Goal: Check status: Check status

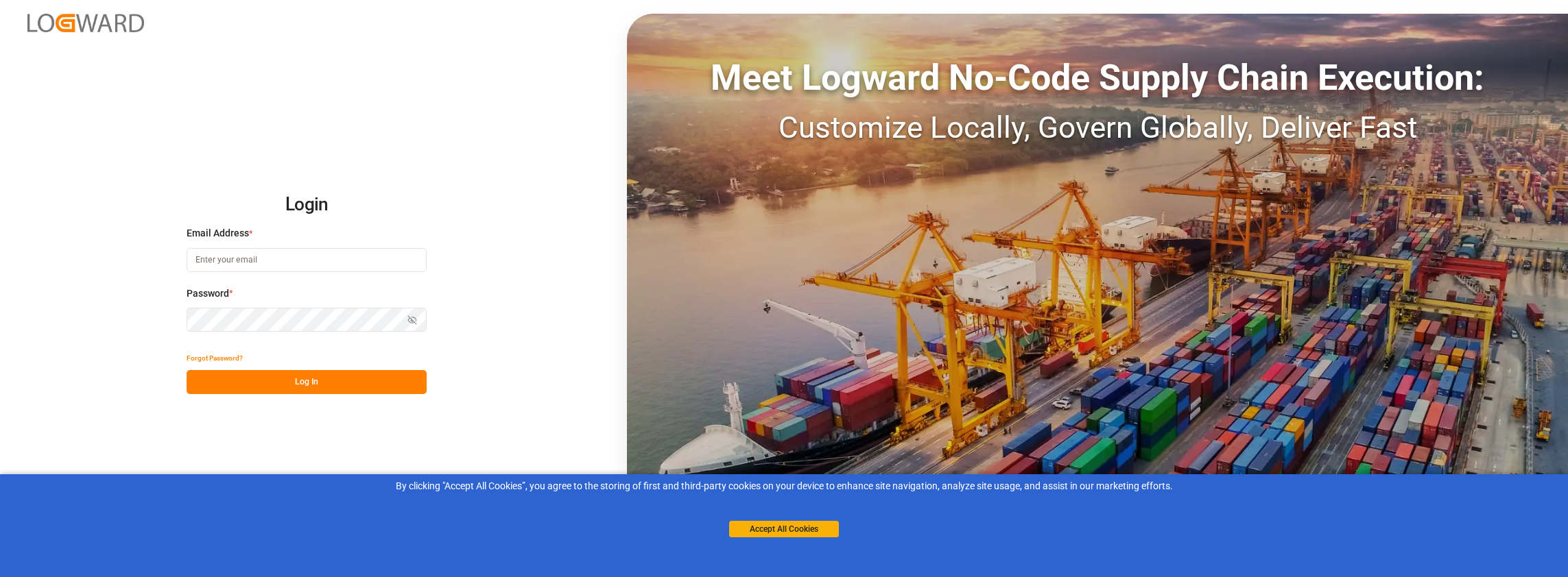
click at [330, 248] on input at bounding box center [307, 260] width 240 height 24
type input "[PERSON_NAME][EMAIL_ADDRESS][PERSON_NAME][DOMAIN_NAME]"
click at [271, 380] on button "Log In" at bounding box center [307, 381] width 240 height 24
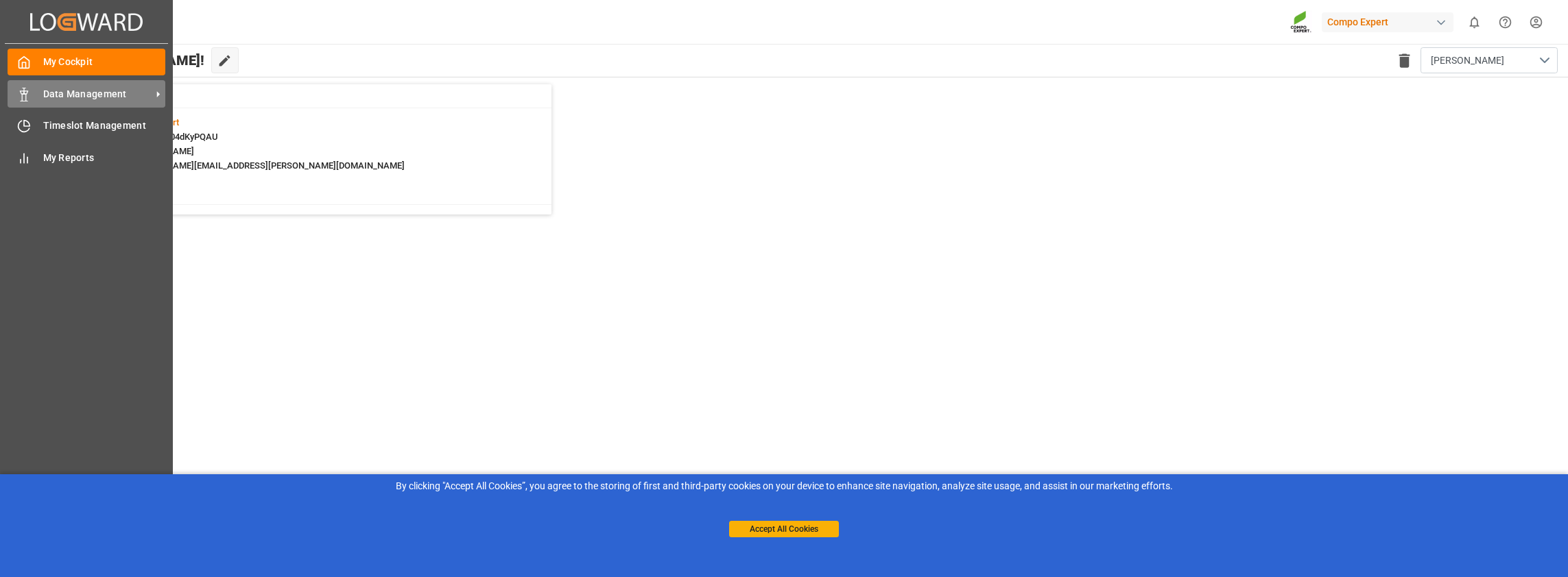
click at [56, 93] on span "Data Management" at bounding box center [97, 94] width 108 height 14
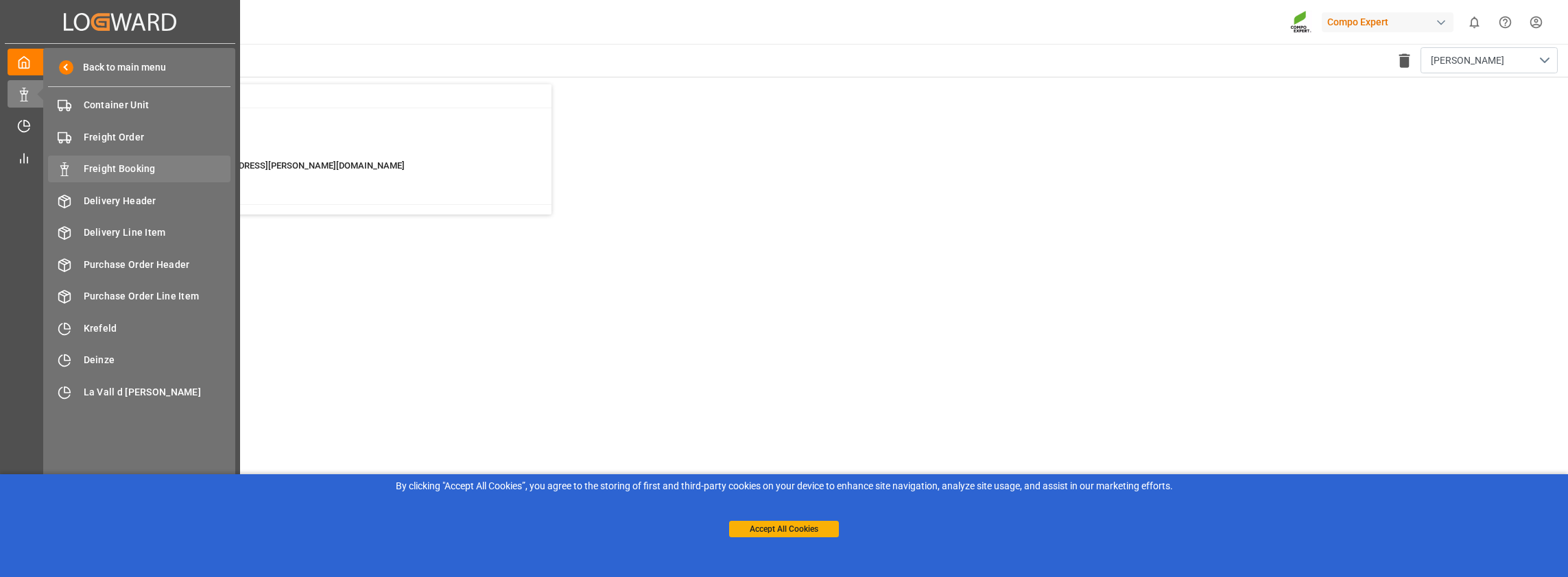
click at [123, 169] on span "Freight Booking" at bounding box center [157, 169] width 147 height 14
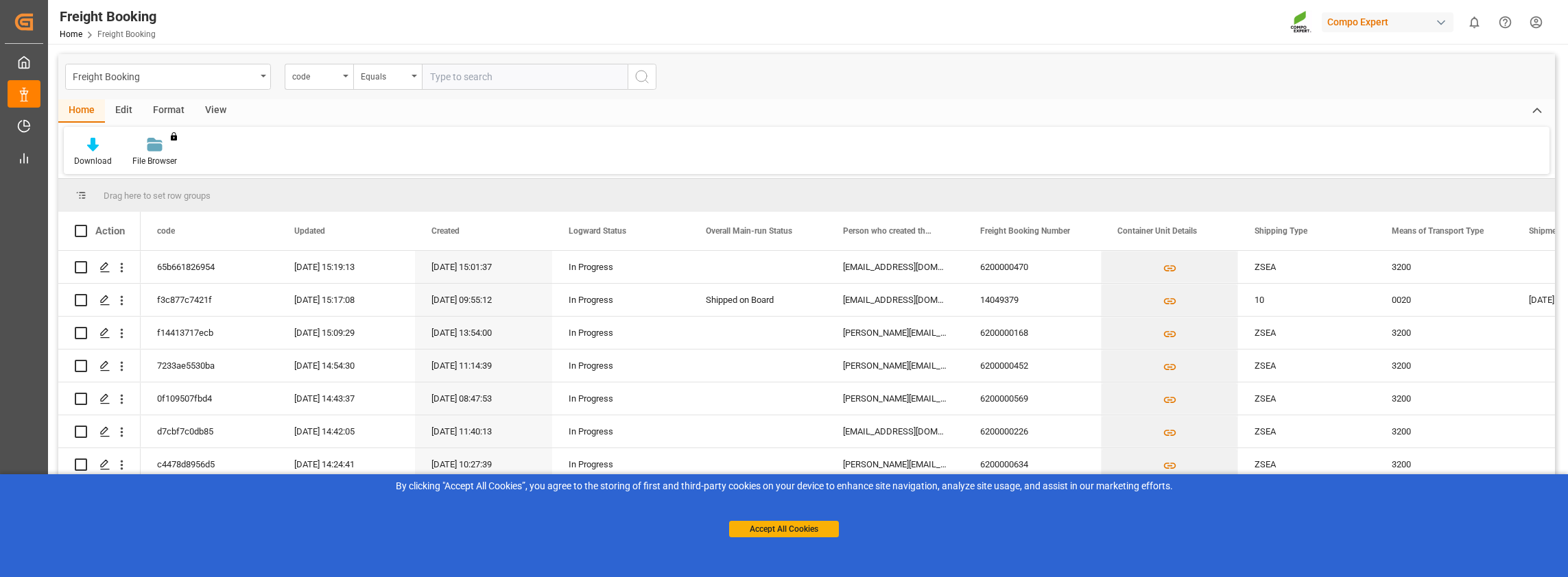
type input "Steffi123456!"
drag, startPoint x: 516, startPoint y: 81, endPoint x: 324, endPoint y: 54, distance: 193.9
click at [367, 62] on div "Freight Booking code Equals Steffi123456!" at bounding box center [806, 76] width 1497 height 45
paste input "4510342327"
type input "4510342327"
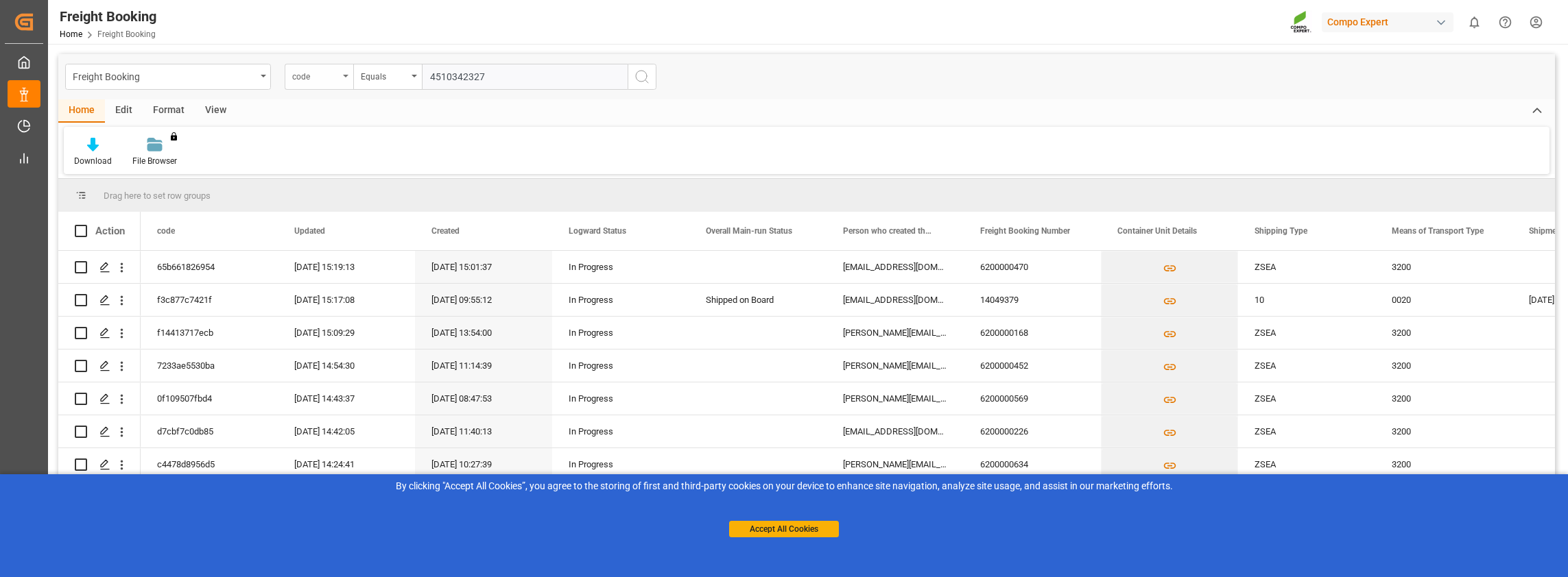
click at [298, 82] on div "code" at bounding box center [319, 77] width 69 height 26
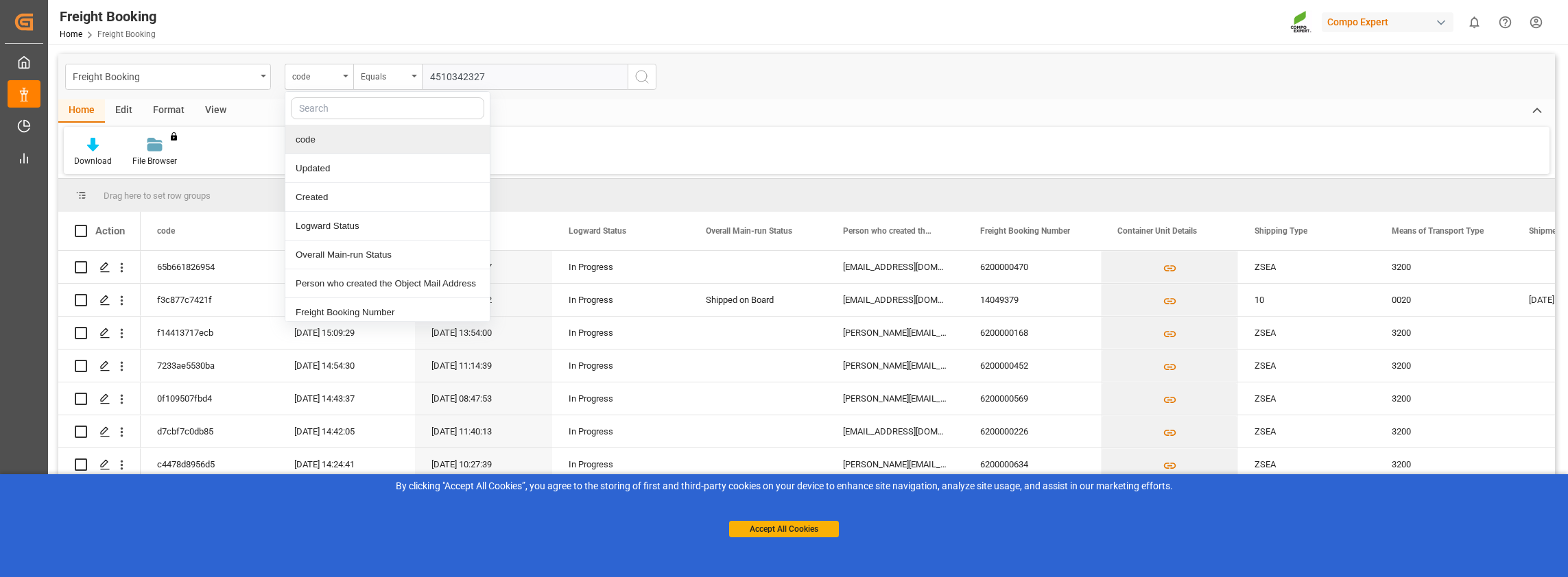
click at [316, 145] on div "code" at bounding box center [388, 139] width 204 height 29
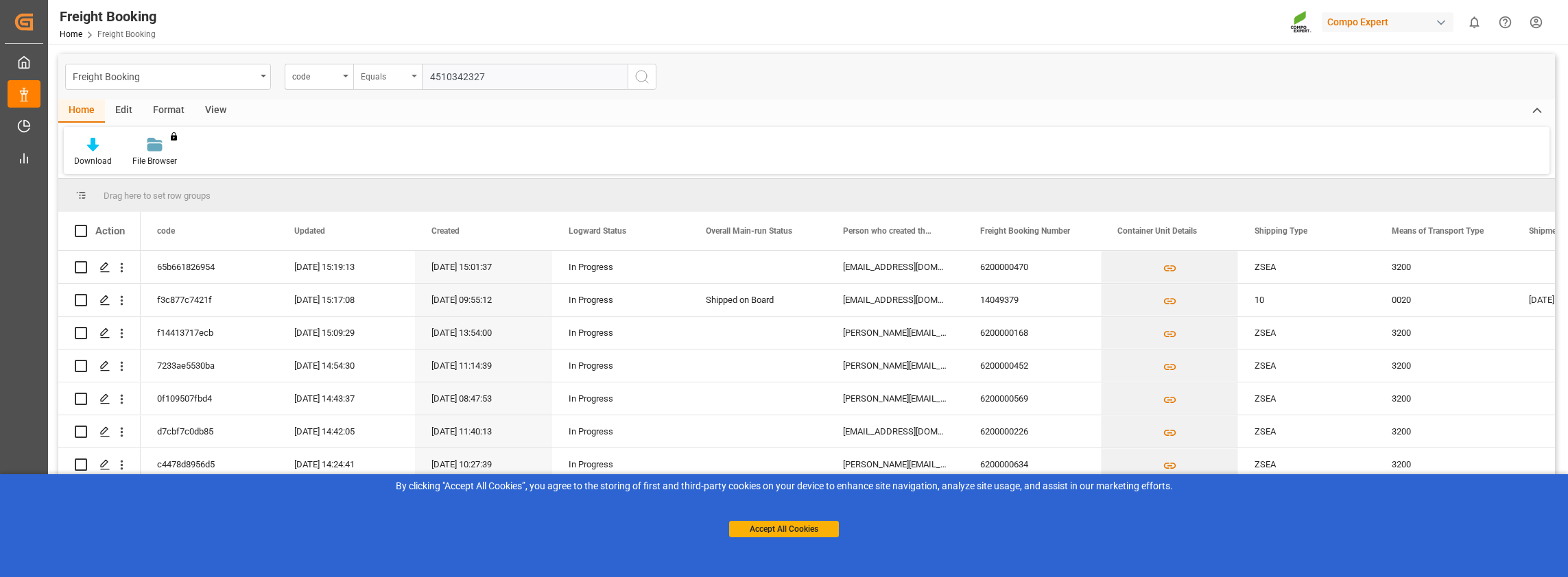
click at [355, 73] on div "Equals" at bounding box center [388, 77] width 69 height 26
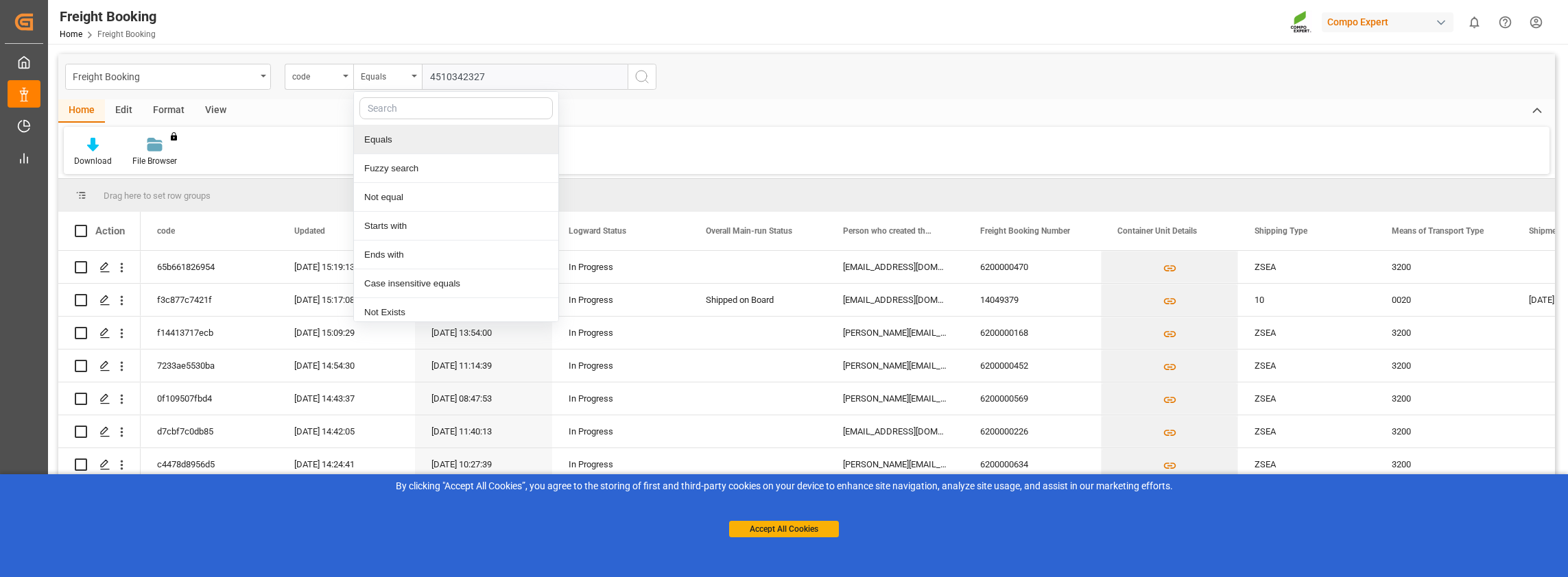
click at [328, 63] on div "Freight Booking code Equals Equals Fuzzy search Not equal Starts with Ends with…" at bounding box center [806, 76] width 1497 height 45
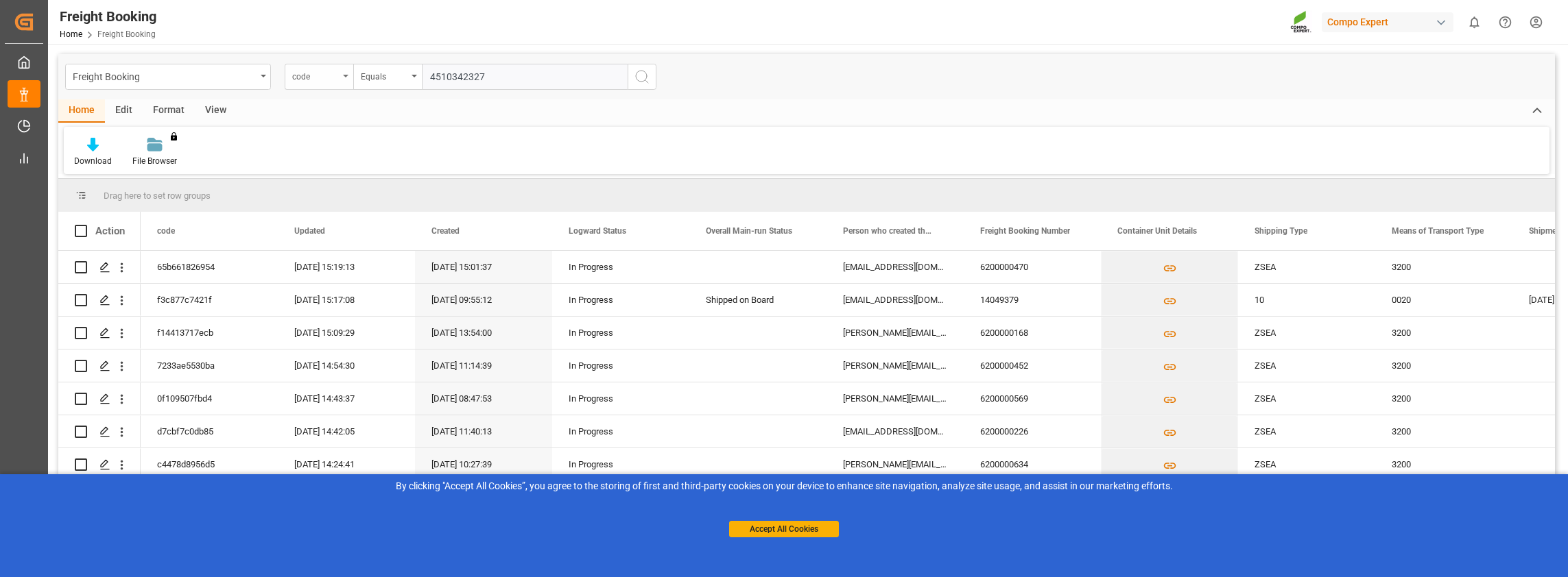
click at [339, 88] on div "code" at bounding box center [319, 77] width 69 height 26
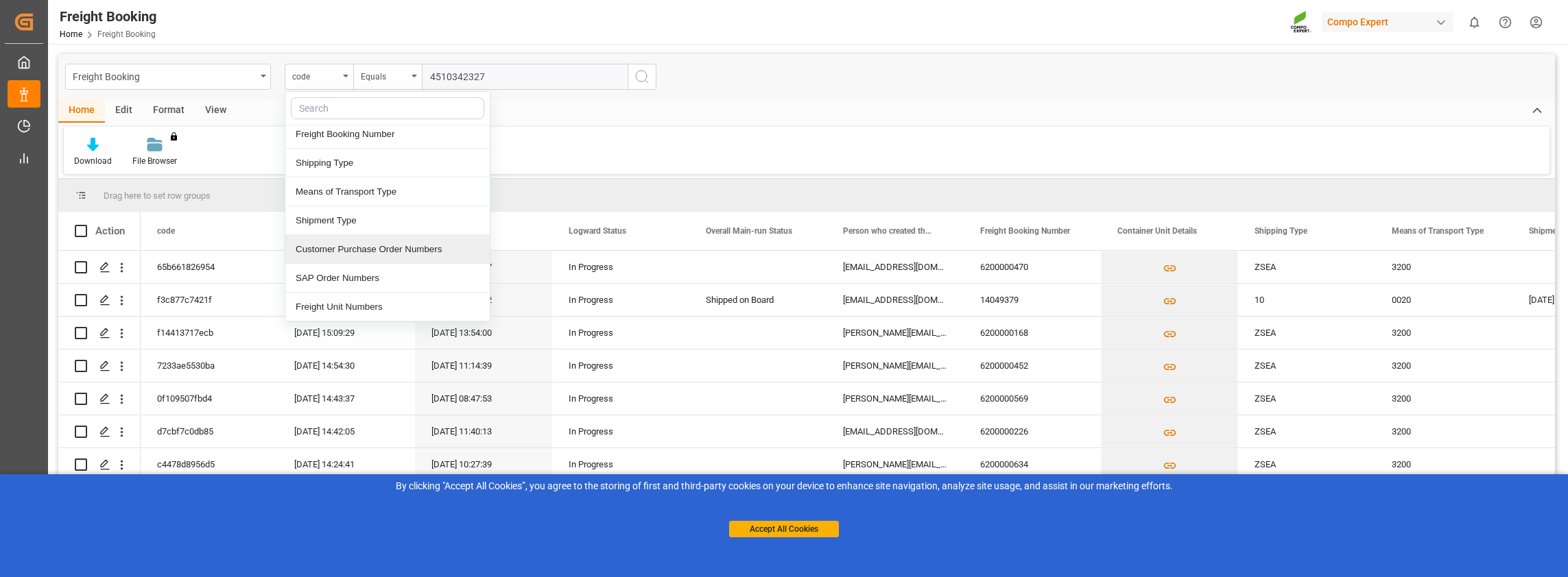
scroll to position [206, 0]
click at [358, 252] on div "SAP Order Numbers" at bounding box center [388, 251] width 204 height 29
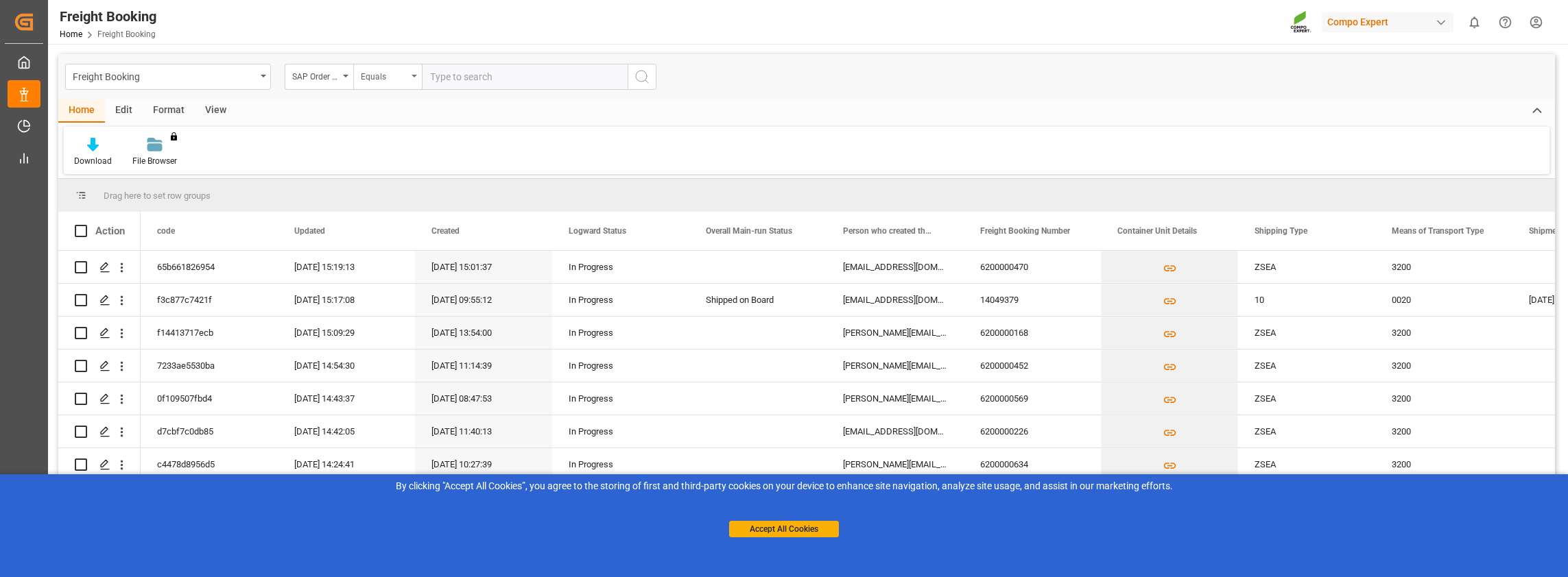
click at [368, 74] on div "Equals" at bounding box center [383, 75] width 47 height 16
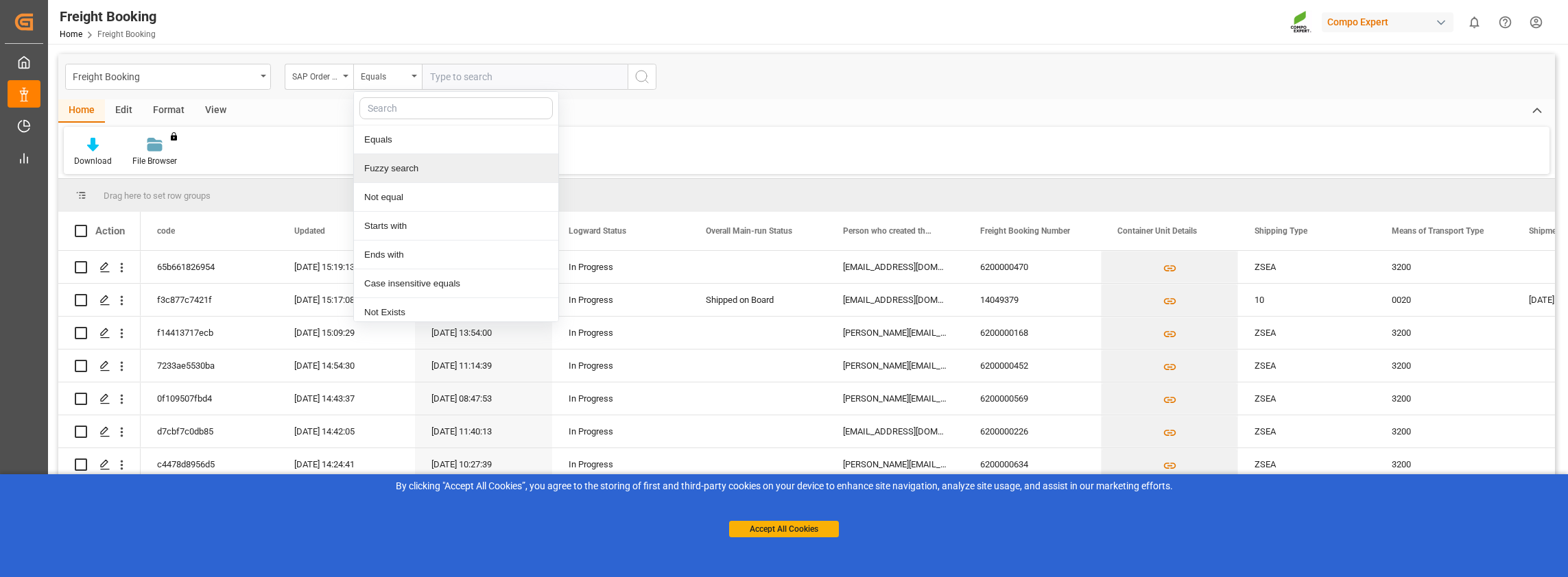
click at [402, 171] on div "Fuzzy search" at bounding box center [457, 168] width 204 height 29
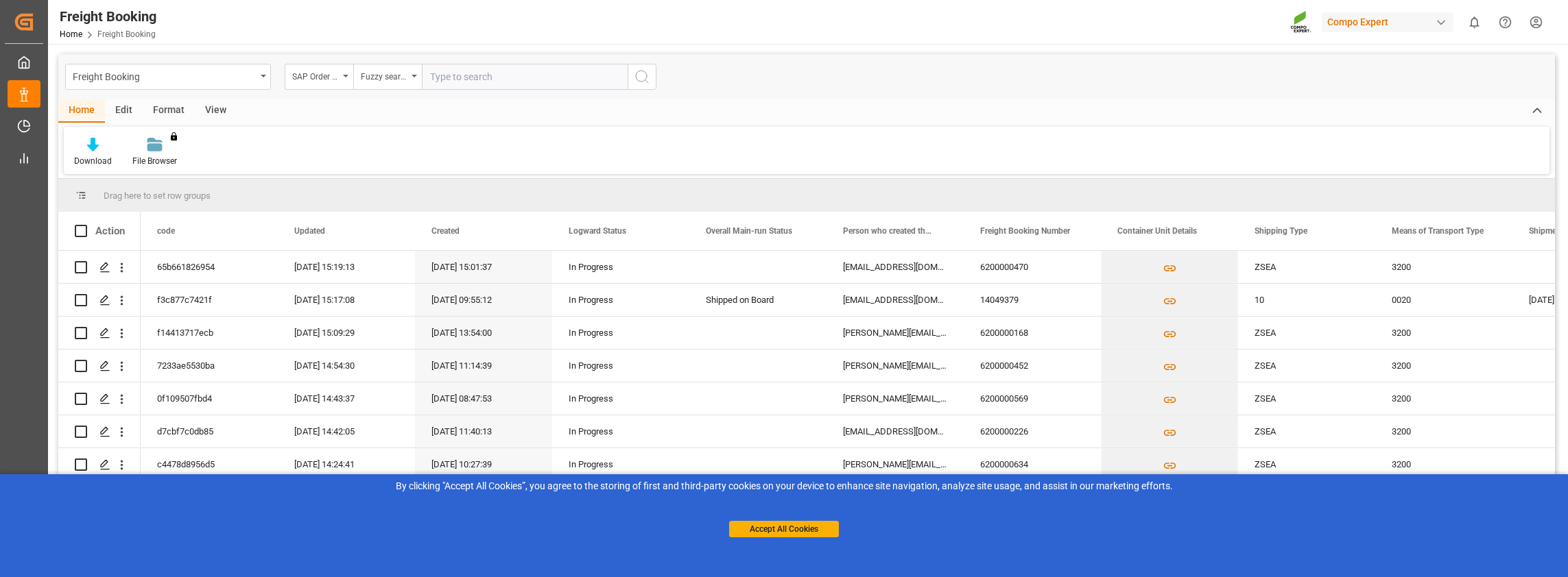
click at [461, 75] on input "text" at bounding box center [525, 77] width 206 height 26
paste input "4510342327"
type input "4510342327"
click at [650, 79] on icon "search button" at bounding box center [642, 77] width 17 height 17
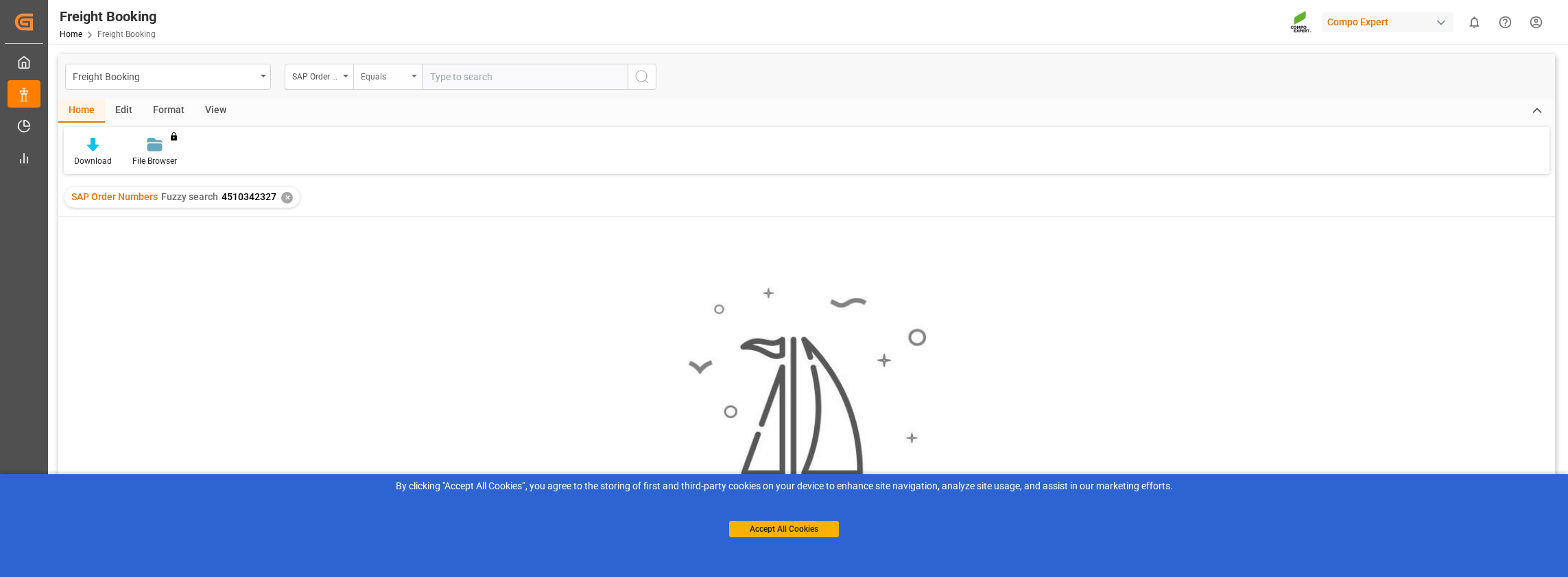
click at [376, 73] on div "Equals" at bounding box center [383, 75] width 47 height 16
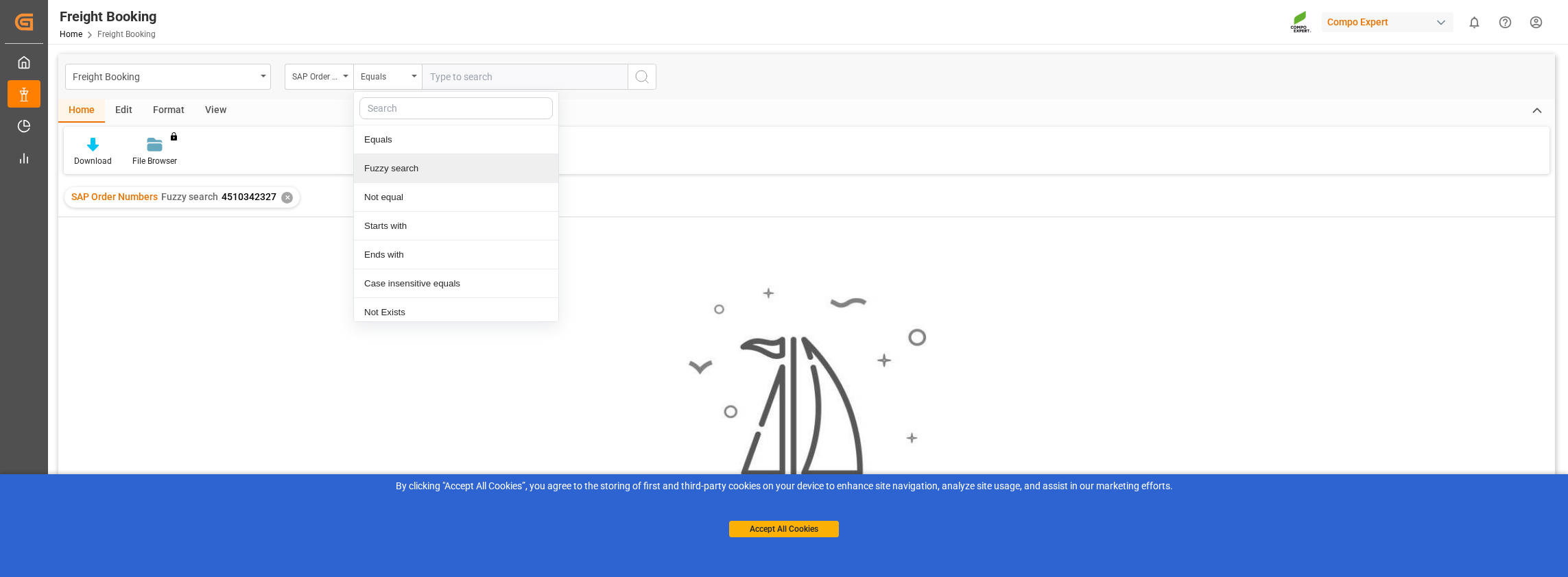
click at [401, 162] on div "Fuzzy search" at bounding box center [457, 168] width 204 height 29
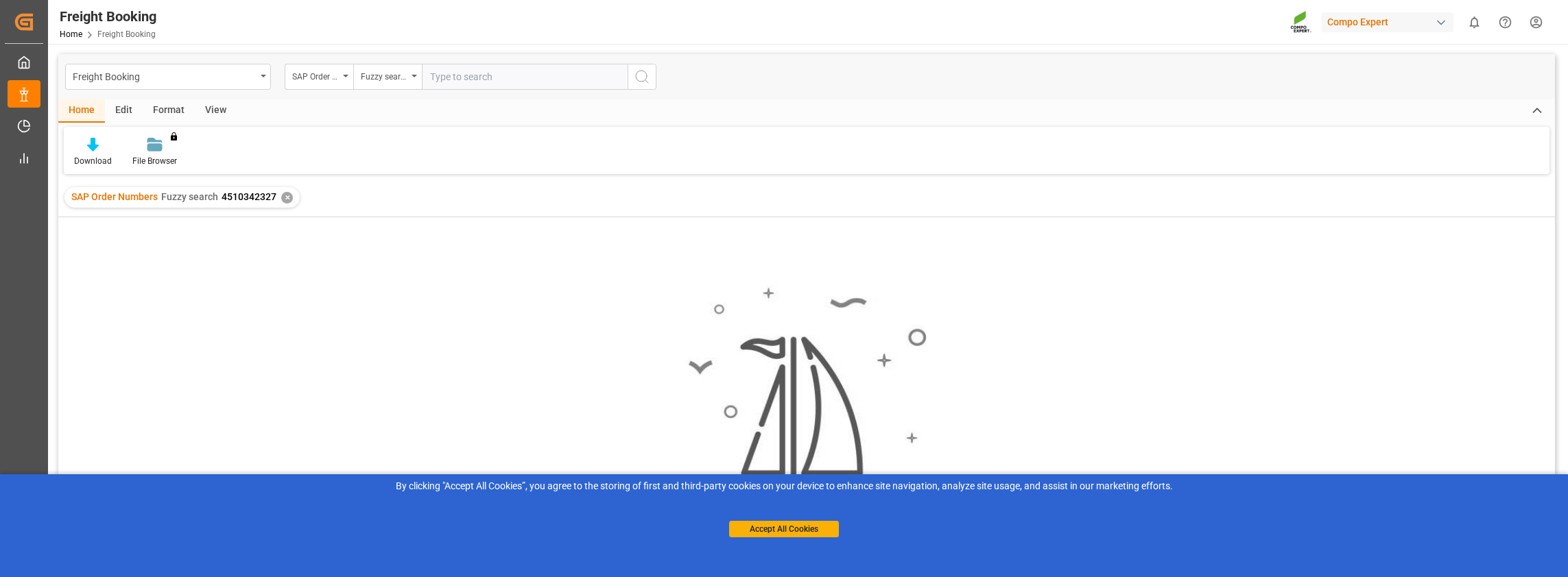
click at [450, 77] on input "text" at bounding box center [525, 77] width 206 height 26
paste input "4510342327"
type input "4510342327"
click at [643, 76] on icon "search button" at bounding box center [642, 77] width 17 height 17
